Goal: Use online tool/utility: Utilize a website feature to perform a specific function

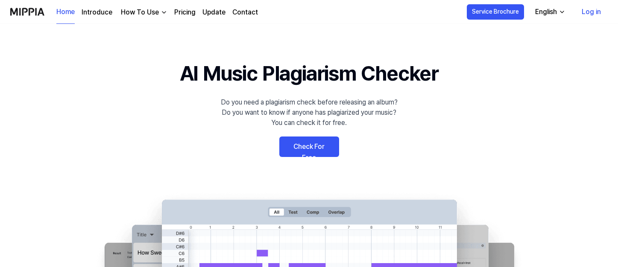
click at [316, 145] on link "Check For Free" at bounding box center [309, 147] width 60 height 21
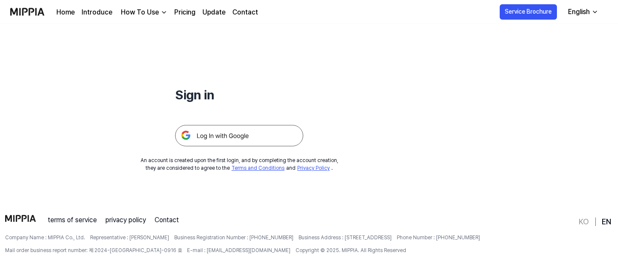
scroll to position [56, 0]
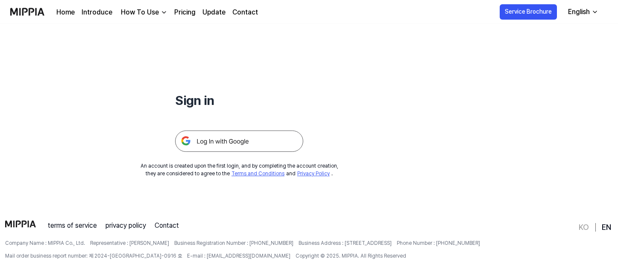
click at [233, 144] on img at bounding box center [239, 141] width 128 height 21
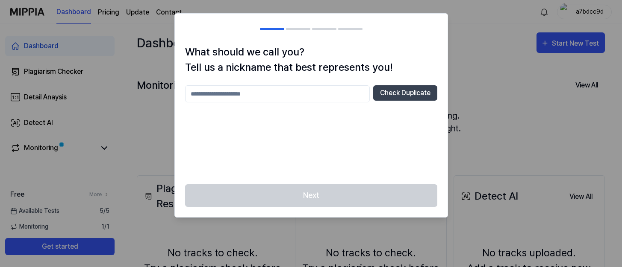
click at [328, 90] on input "text" at bounding box center [277, 93] width 185 height 17
type input "**"
click at [290, 31] on h2 at bounding box center [311, 29] width 273 height 31
click at [381, 92] on button "Check Duplicate" at bounding box center [405, 92] width 64 height 15
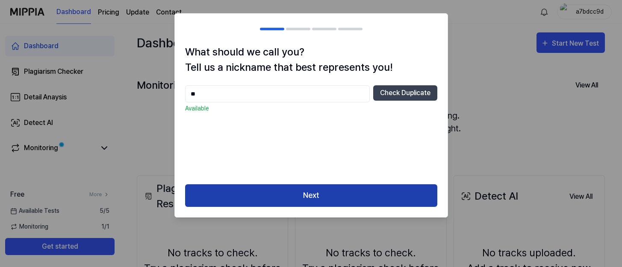
click at [287, 199] on button "Next" at bounding box center [311, 196] width 252 height 23
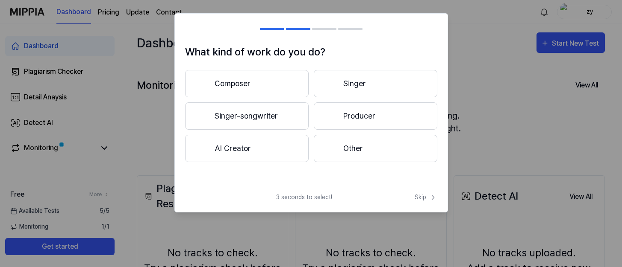
click at [284, 90] on button "Composer" at bounding box center [246, 83] width 123 height 27
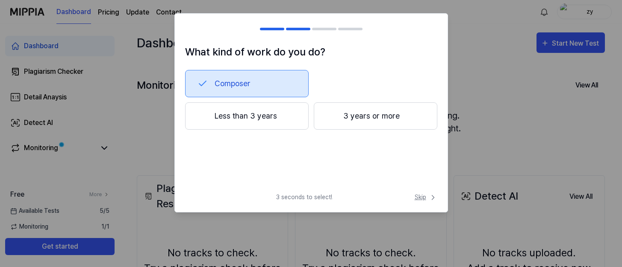
click at [421, 201] on span "Skip" at bounding box center [425, 197] width 23 height 9
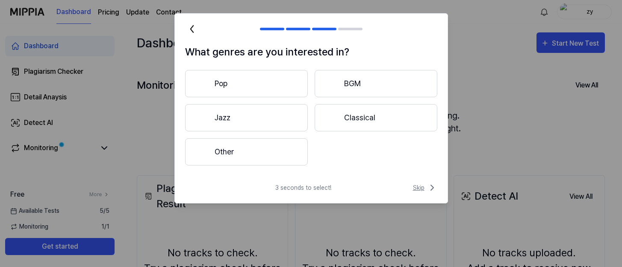
click at [415, 185] on span "Skip" at bounding box center [425, 188] width 24 height 10
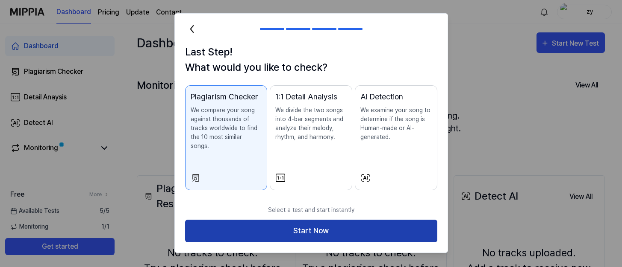
click at [340, 220] on button "Start Now" at bounding box center [311, 231] width 252 height 23
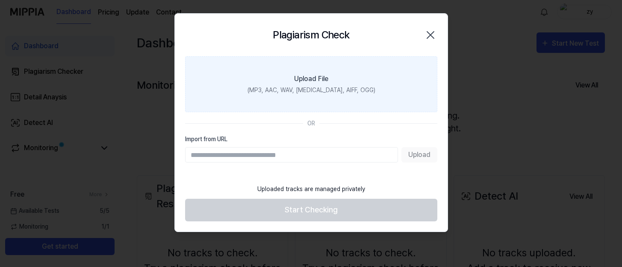
click at [316, 86] on div "(MP3, AAC, WAV, [MEDICAL_DATA], AIFF, OGG)" at bounding box center [311, 90] width 128 height 9
click at [0, 0] on input "Upload File (MP3, AAC, WAV, [MEDICAL_DATA], AIFF, OGG)" at bounding box center [0, 0] width 0 height 0
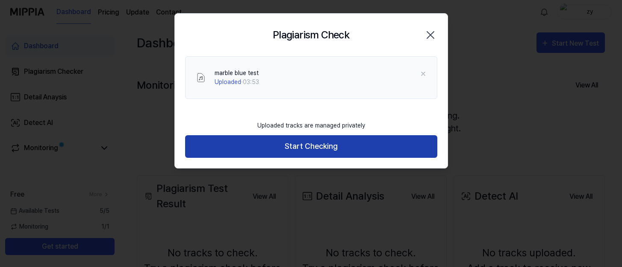
click at [326, 144] on button "Start Checking" at bounding box center [311, 146] width 252 height 23
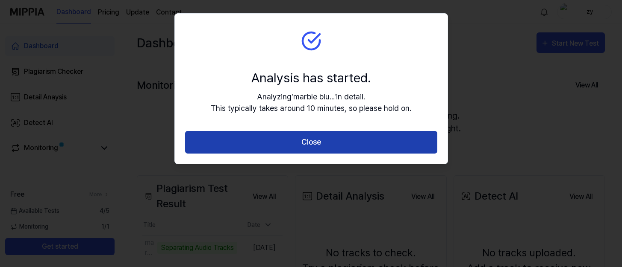
click at [333, 144] on button "Close" at bounding box center [311, 142] width 252 height 23
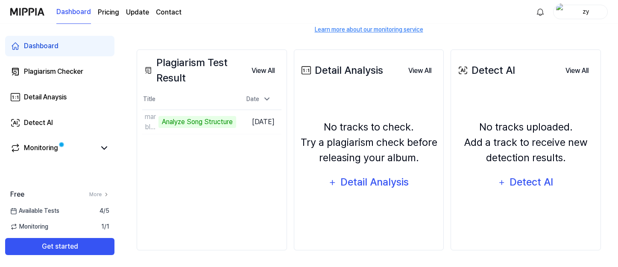
scroll to position [126, 0]
click at [73, 154] on div "Monitoring" at bounding box center [59, 148] width 109 height 21
click at [52, 150] on div "Monitoring" at bounding box center [41, 148] width 34 height 10
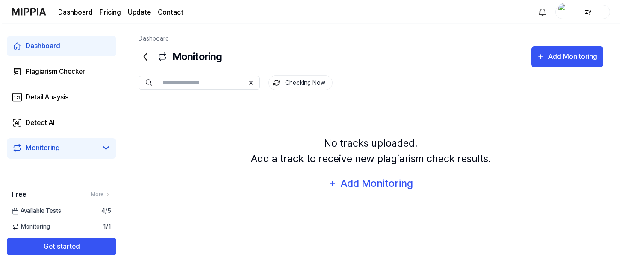
scroll to position [0, 0]
click at [72, 78] on link "Plagiarism Checker" at bounding box center [59, 72] width 109 height 21
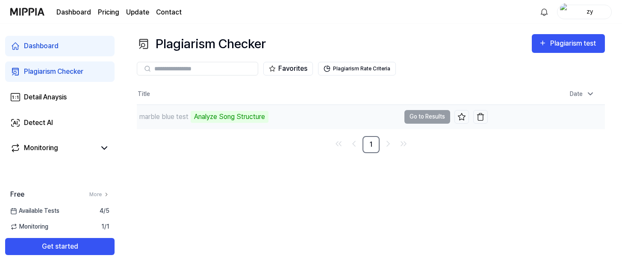
click at [404, 119] on td "marble blue test Analyze Song Structure Go to Results" at bounding box center [312, 117] width 351 height 24
click at [419, 119] on td "marble blue test Analyze Song Structure Go to Results" at bounding box center [312, 117] width 351 height 24
click at [241, 116] on div "Analyze Song Structure" at bounding box center [230, 117] width 78 height 12
click at [182, 116] on div "marble blue test" at bounding box center [163, 117] width 49 height 10
click at [299, 117] on div "marble blue test Analyze Music Notes" at bounding box center [268, 117] width 263 height 24
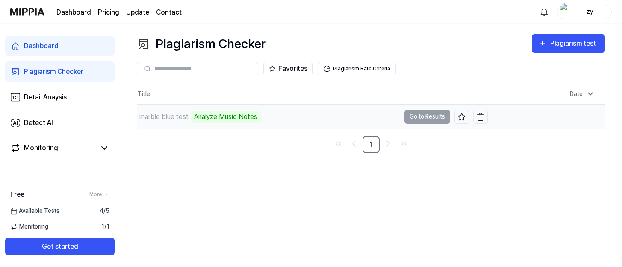
click at [278, 121] on div "marble blue test Analyze Music Notes" at bounding box center [268, 117] width 263 height 24
